Goal: Task Accomplishment & Management: Manage account settings

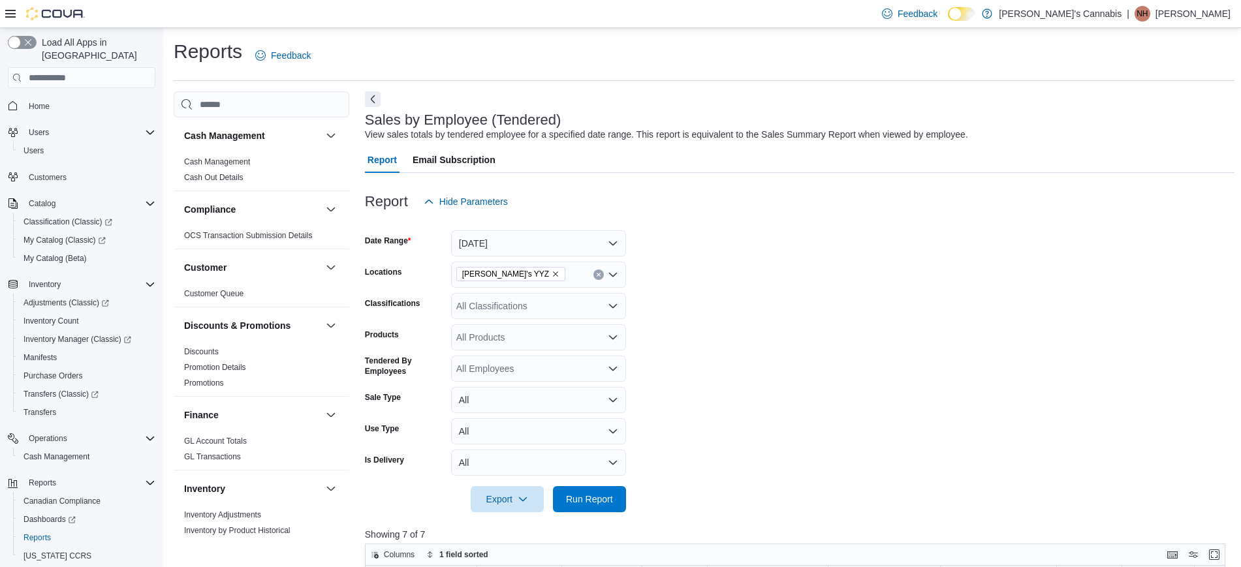
scroll to position [245, 0]
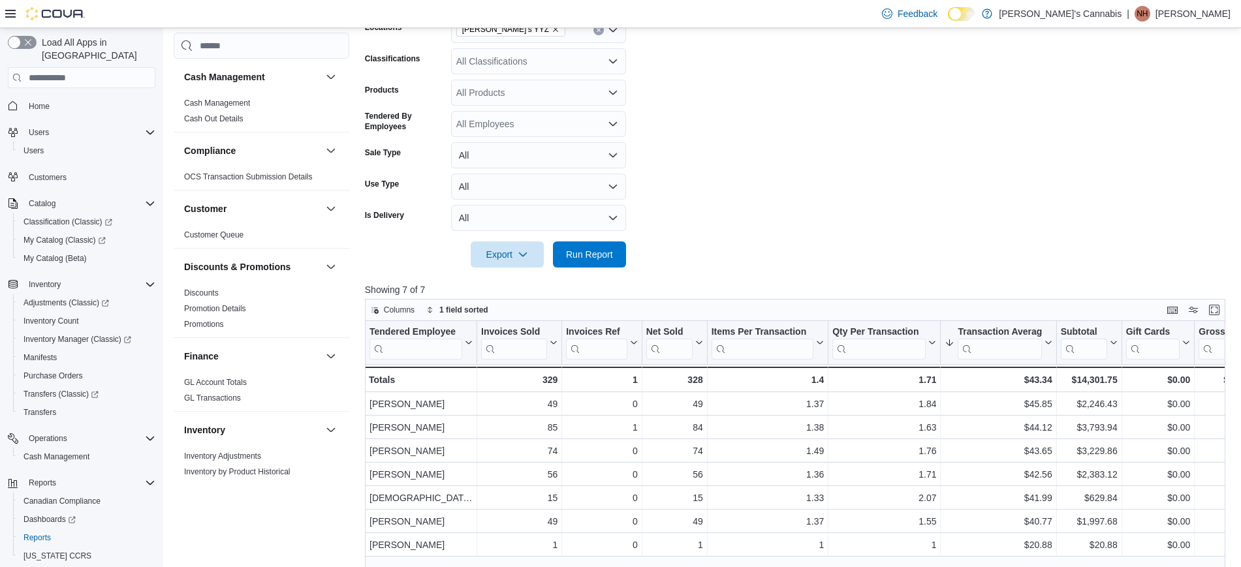
click at [1225, 12] on p "[PERSON_NAME]" at bounding box center [1192, 14] width 75 height 16
click at [1155, 138] on ul "Change Password Help Cova Learning Sign Out" at bounding box center [1165, 85] width 131 height 116
click at [631, 253] on form "Date Range [DATE] Locations MaryJane's YYZ Classifications All Classifications …" at bounding box center [800, 119] width 870 height 298
click at [619, 256] on button "Run Report" at bounding box center [589, 254] width 73 height 26
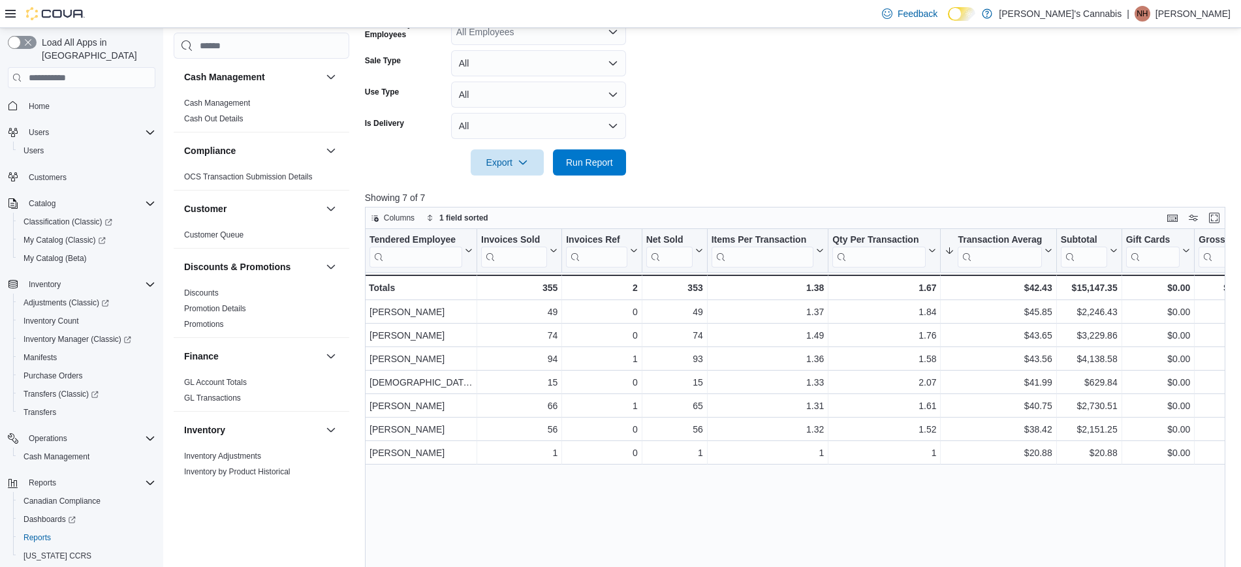
scroll to position [338, 0]
click at [42, 101] on span "Home" at bounding box center [39, 106] width 21 height 10
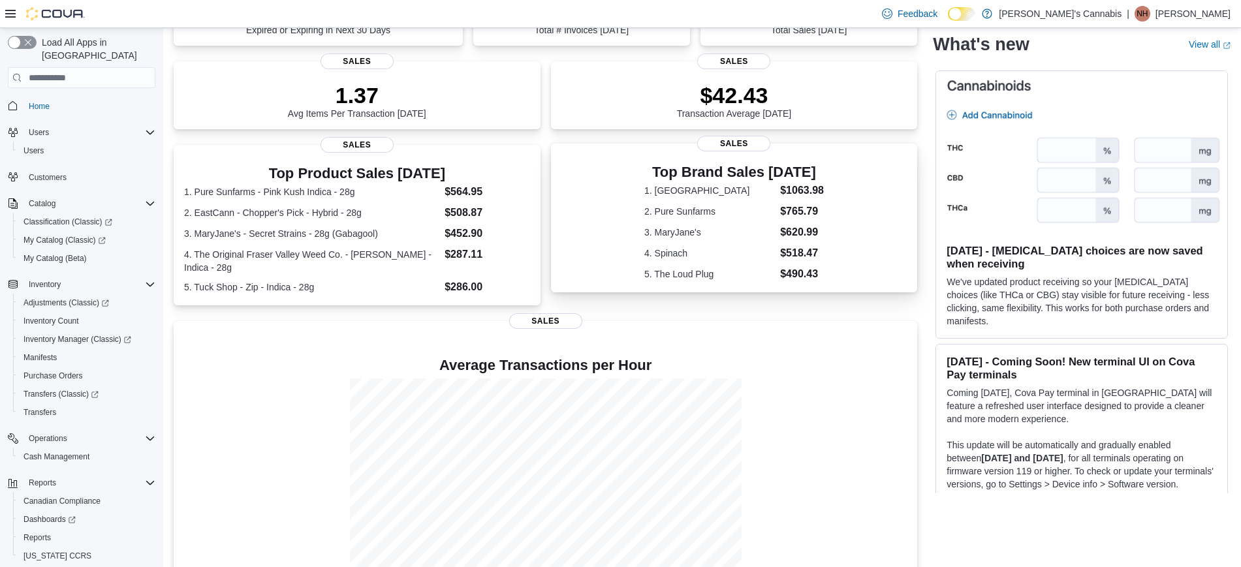
scroll to position [183, 0]
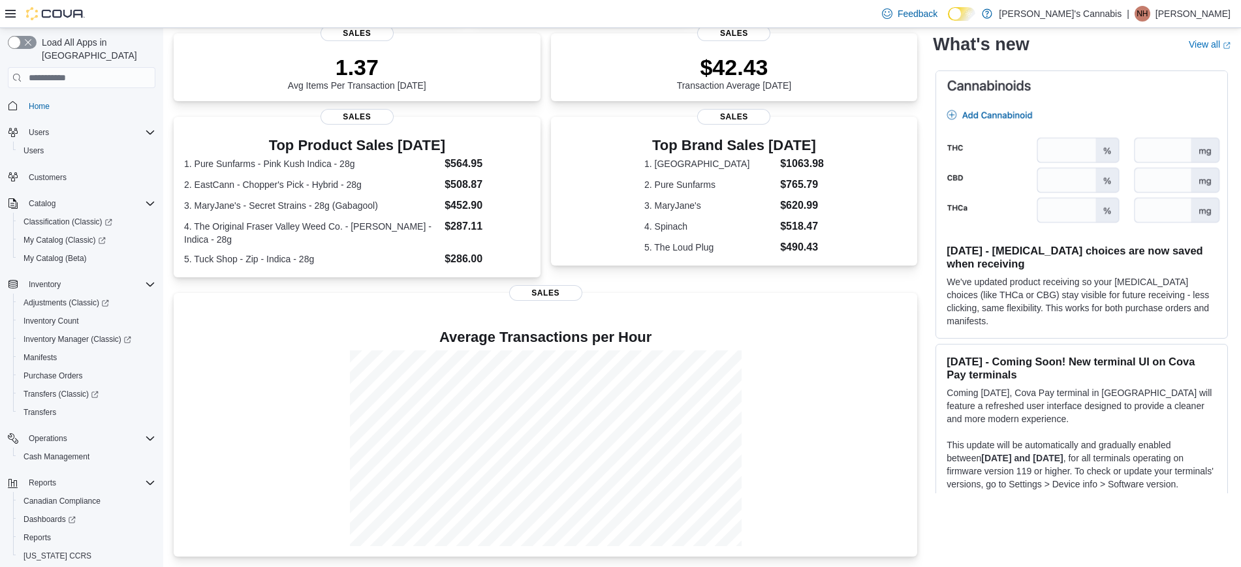
click at [1216, 18] on p "[PERSON_NAME]" at bounding box center [1192, 14] width 75 height 16
click at [1136, 125] on span "Sign Out" at bounding box center [1146, 126] width 35 height 13
